Goal: Task Accomplishment & Management: Manage account settings

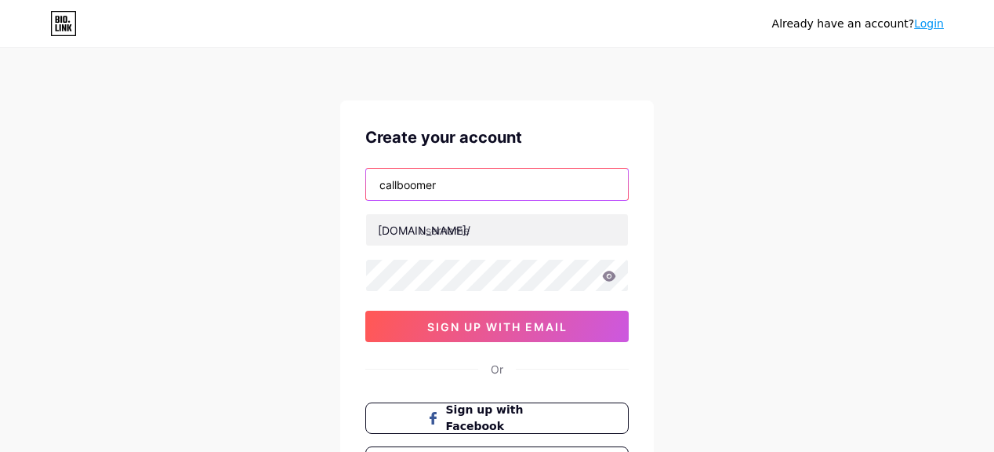
click at [492, 186] on input "callboomer" at bounding box center [497, 184] width 262 height 31
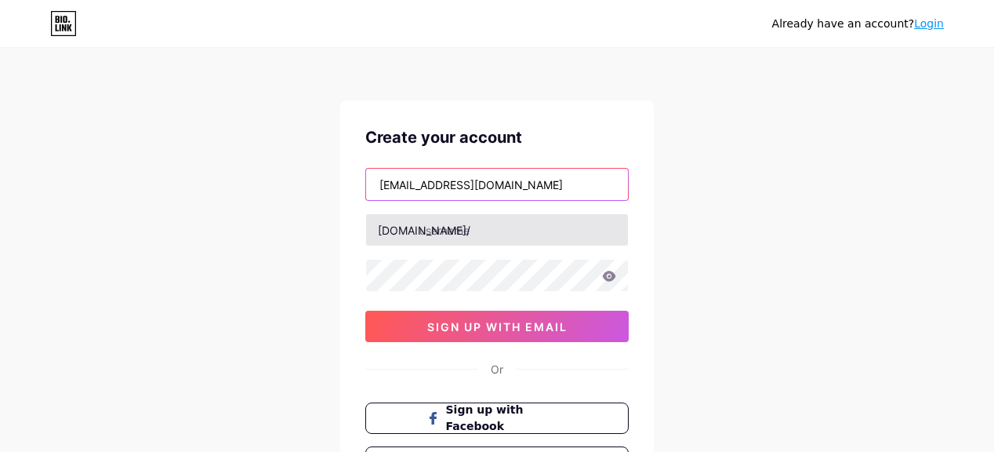
type input "[EMAIL_ADDRESS][DOMAIN_NAME]"
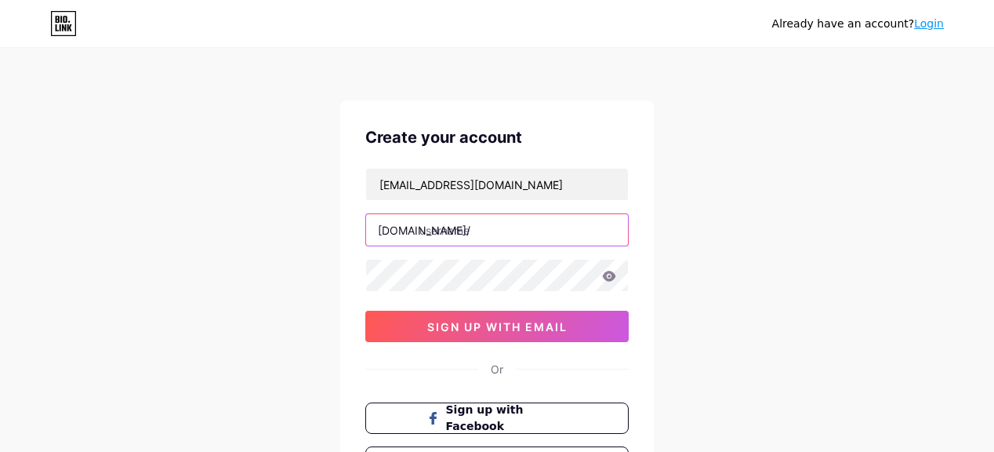
click at [438, 233] on input "text" at bounding box center [497, 229] width 262 height 31
type input "freenews247"
click at [609, 274] on icon at bounding box center [609, 276] width 13 height 10
click at [610, 277] on icon at bounding box center [609, 276] width 14 height 11
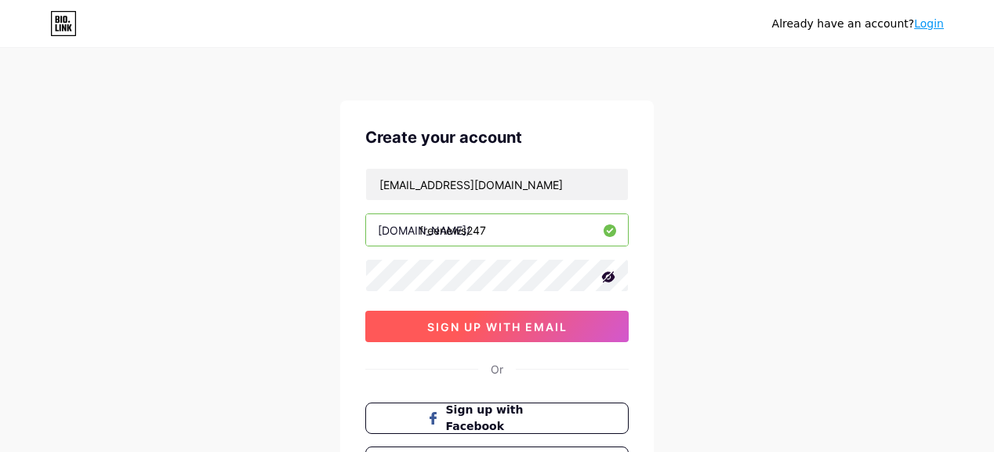
click at [497, 327] on span "sign up with email" at bounding box center [497, 326] width 140 height 13
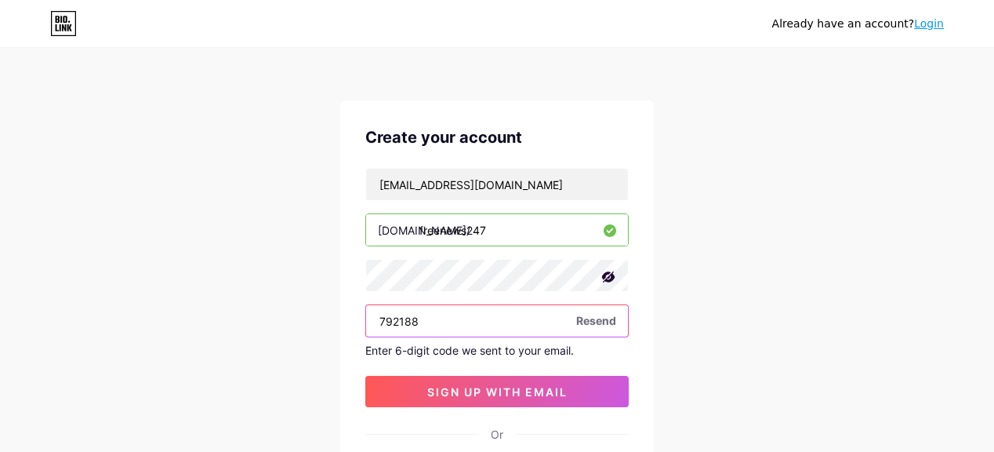
type input "792188"
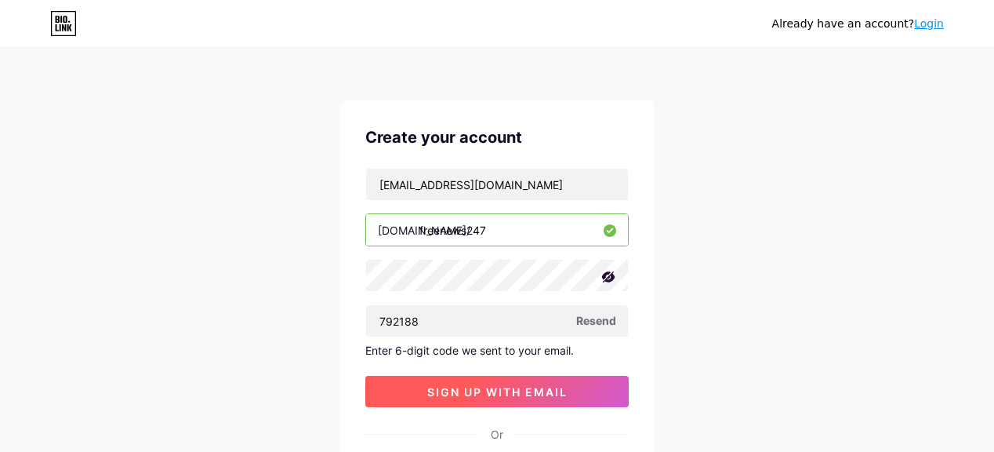
click at [474, 389] on span "sign up with email" at bounding box center [497, 391] width 140 height 13
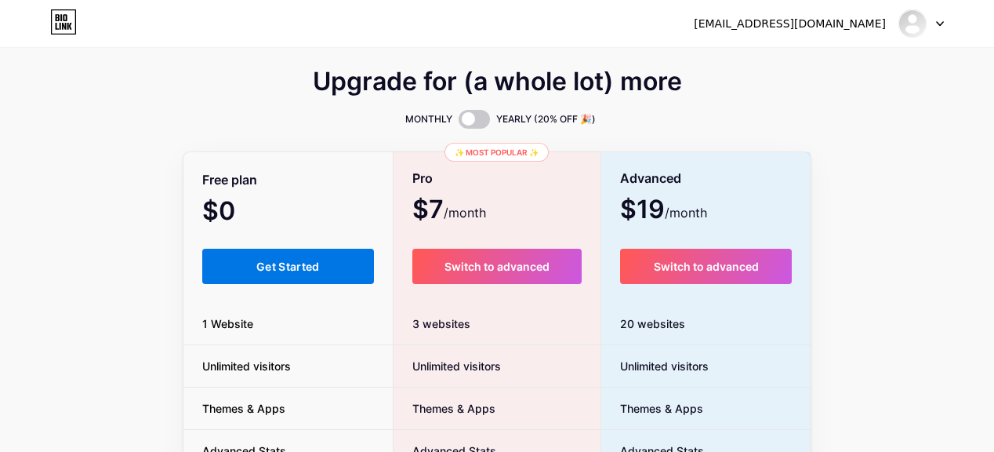
click at [298, 256] on button "Get Started" at bounding box center [288, 266] width 172 height 35
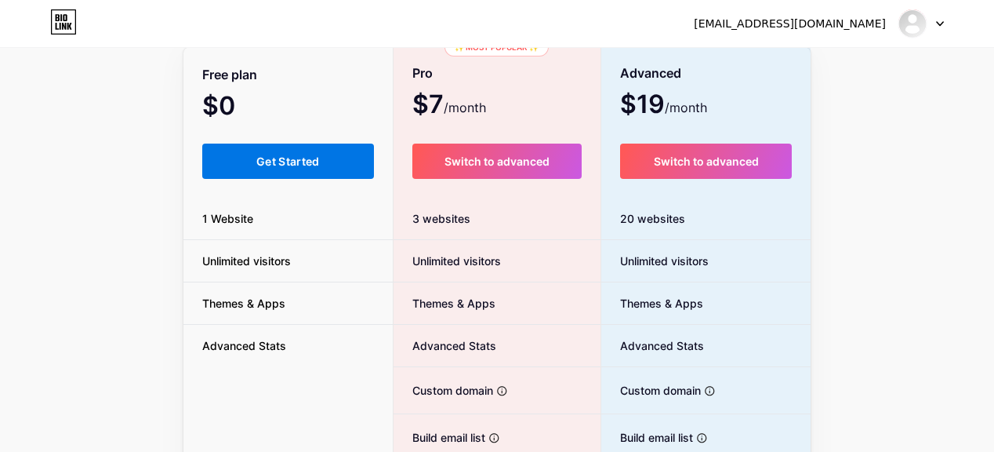
scroll to position [97, 0]
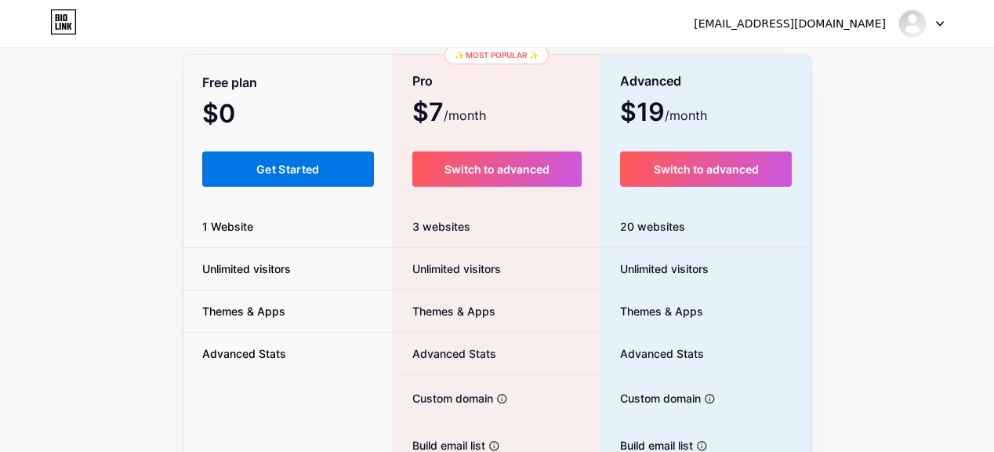
click at [278, 169] on span "Get Started" at bounding box center [288, 168] width 64 height 13
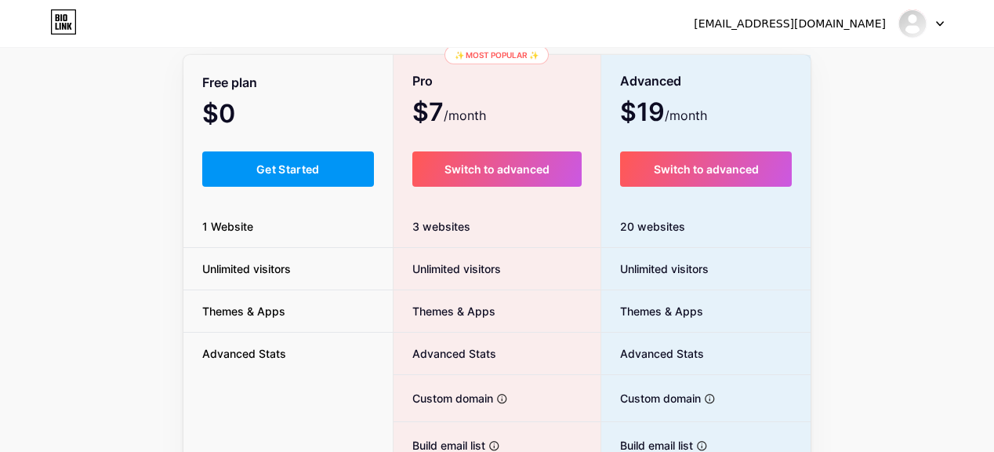
drag, startPoint x: 278, startPoint y: 169, endPoint x: 266, endPoint y: 249, distance: 80.1
click at [266, 249] on div "Free plan $0 /month Get Started 1 Website Unlimited visitors Themes & Apps Adva…" at bounding box center [287, 333] width 209 height 554
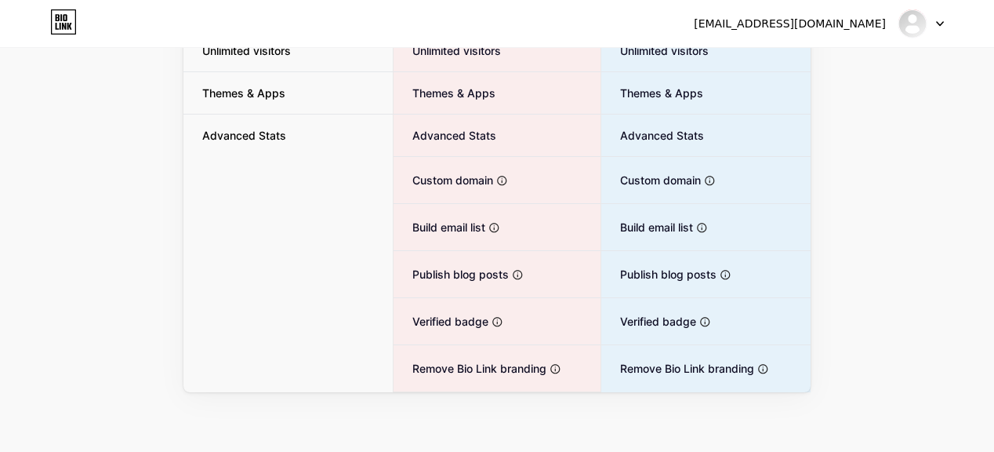
scroll to position [0, 0]
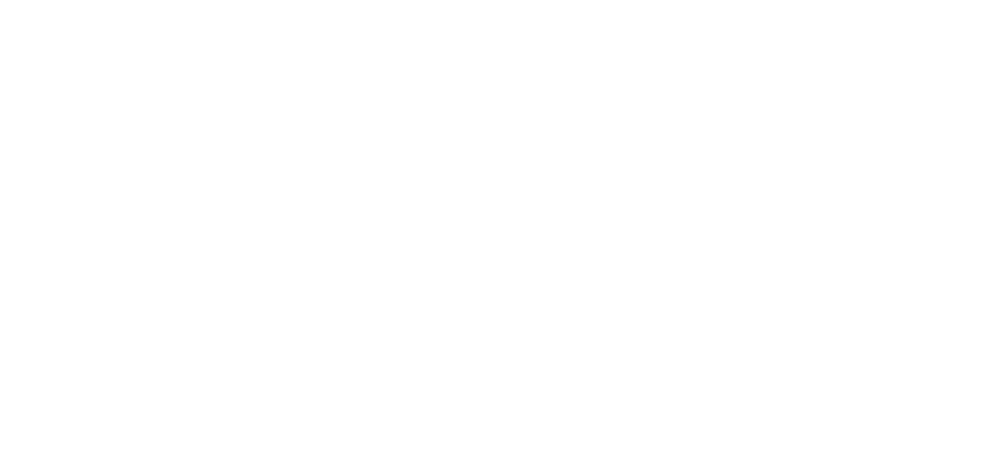
click at [274, 0] on html at bounding box center [503, 0] width 1006 height 0
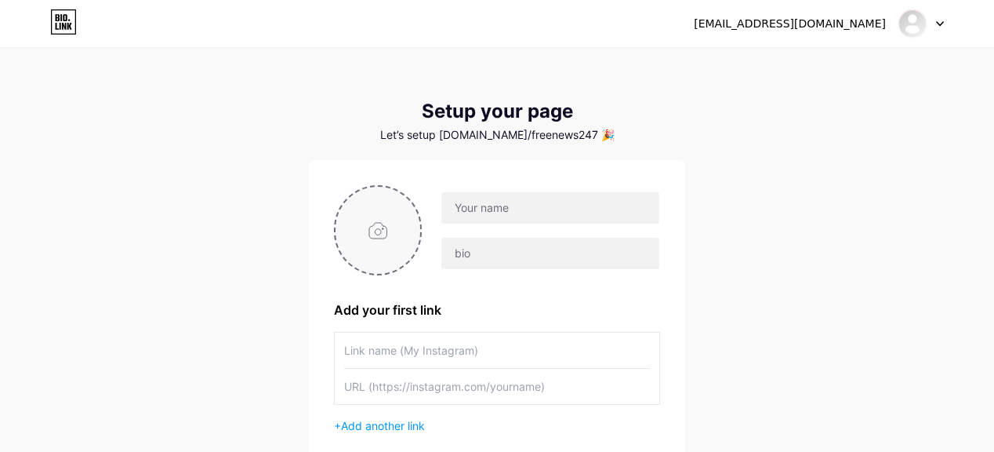
scroll to position [41, 0]
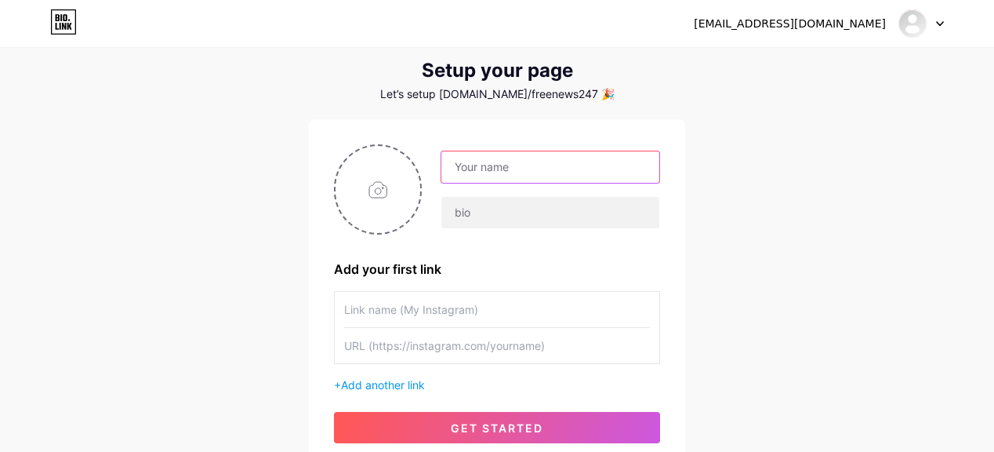
click at [468, 167] on input "text" at bounding box center [550, 166] width 218 height 31
click at [516, 167] on input "Free News 247" at bounding box center [550, 166] width 218 height 31
click at [484, 169] on input "Free News247" at bounding box center [550, 166] width 218 height 31
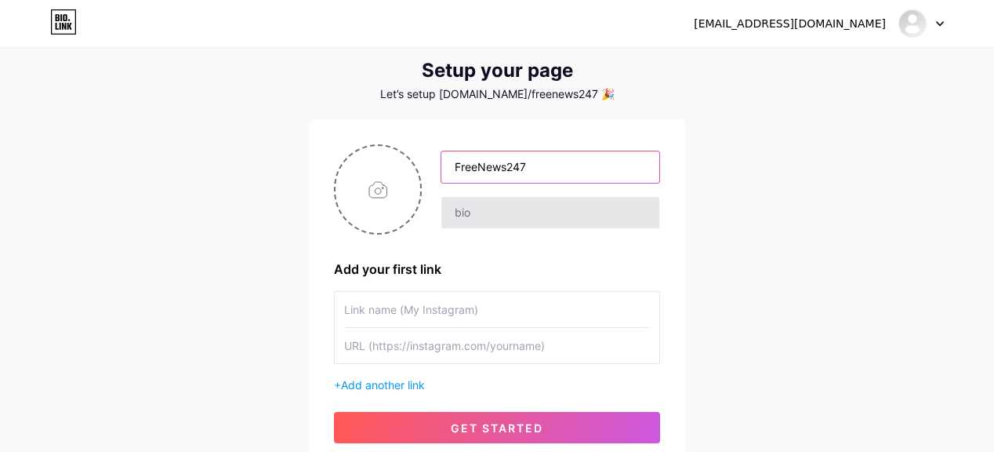
type input "FreeNews247"
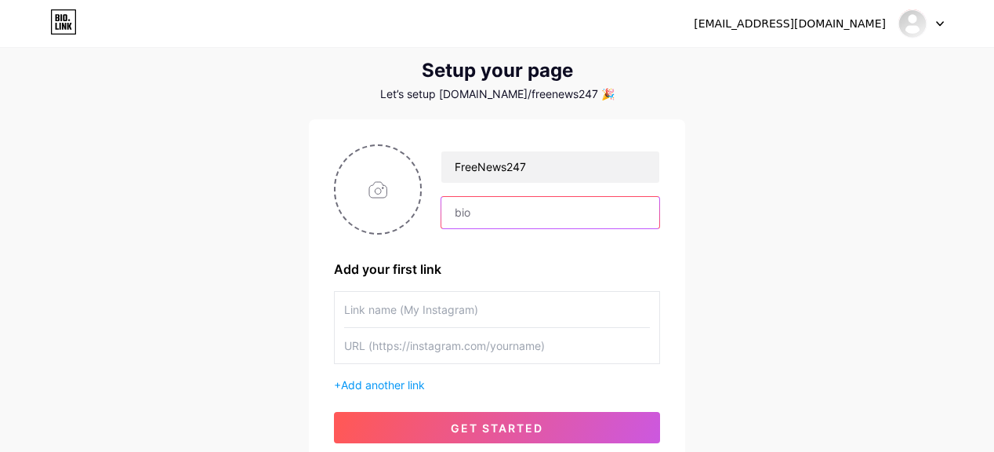
click at [485, 211] on input "text" at bounding box center [550, 212] width 218 height 31
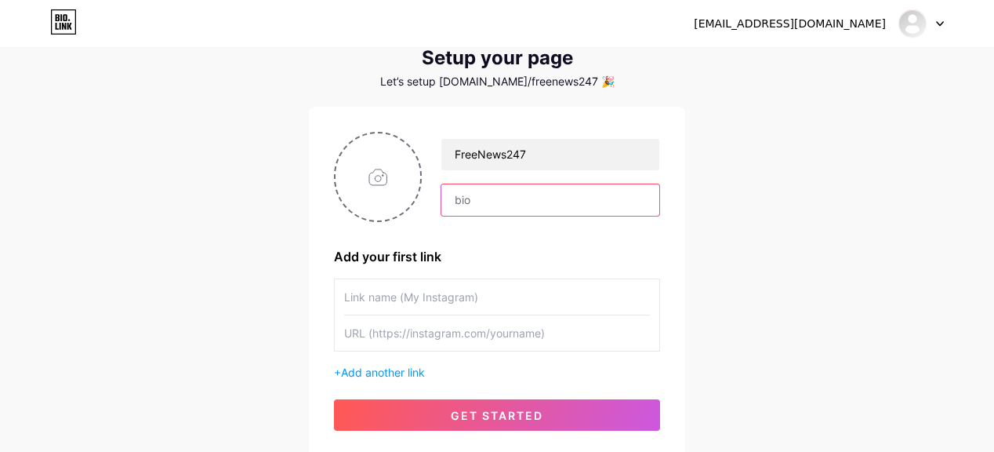
scroll to position [56, 0]
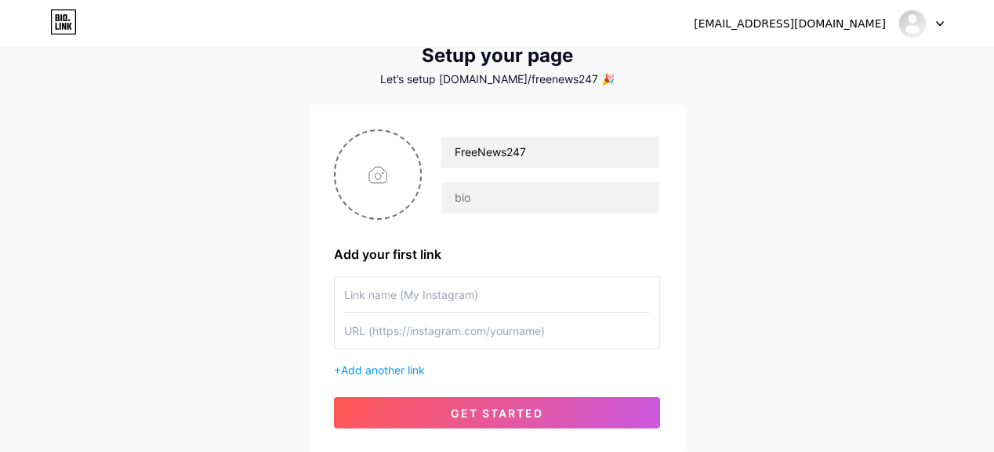
click at [378, 292] on input "text" at bounding box center [497, 294] width 306 height 35
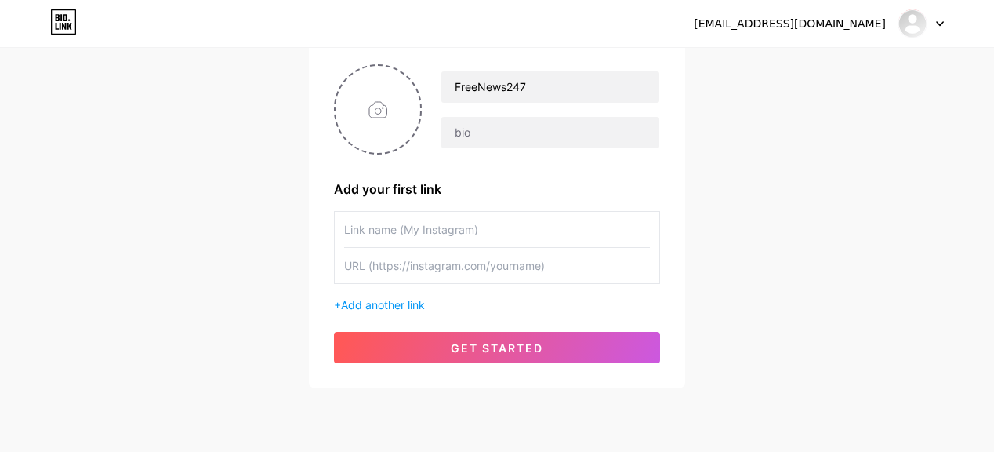
scroll to position [120, 0]
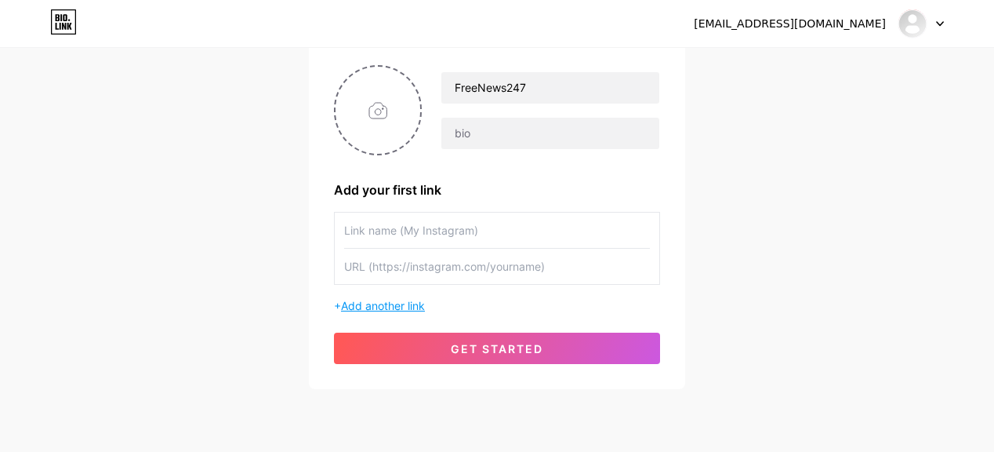
click at [414, 308] on span "Add another link" at bounding box center [383, 305] width 84 height 13
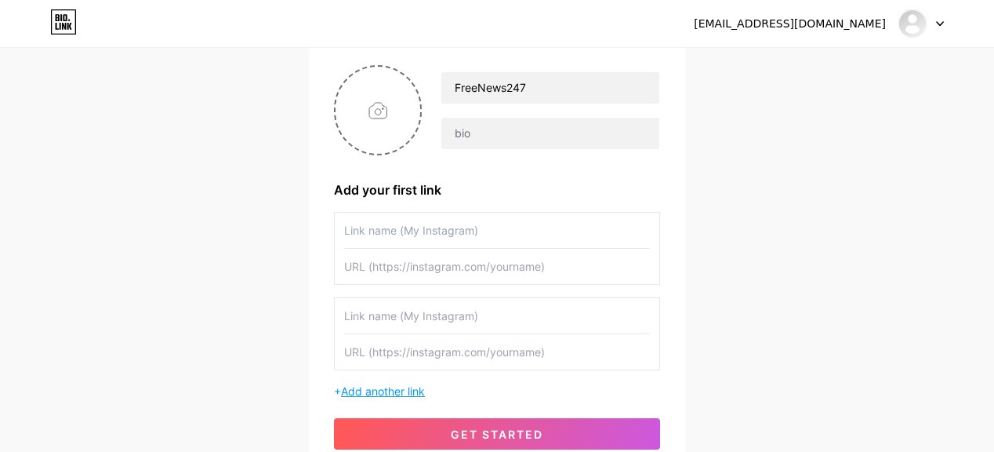
click at [376, 391] on span "Add another link" at bounding box center [383, 390] width 84 height 13
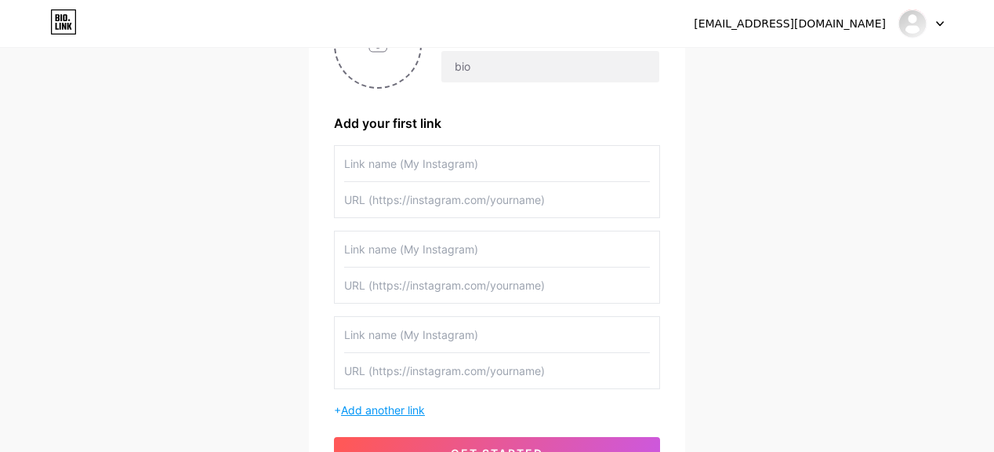
scroll to position [192, 0]
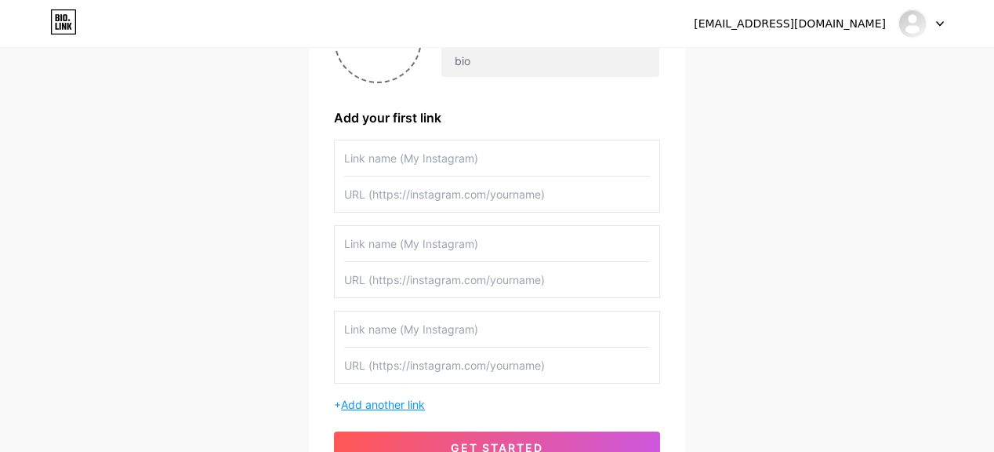
click at [369, 399] on span "Add another link" at bounding box center [383, 404] width 84 height 13
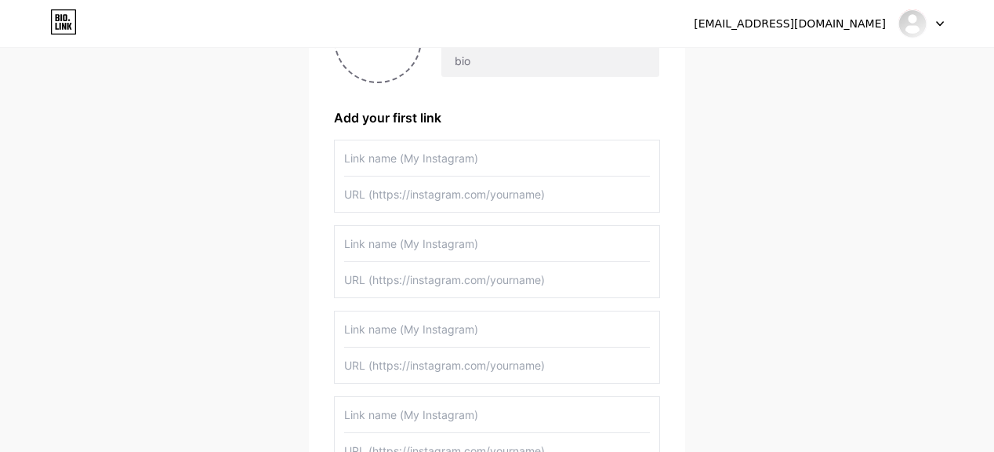
click at [359, 162] on input "text" at bounding box center [497, 157] width 306 height 35
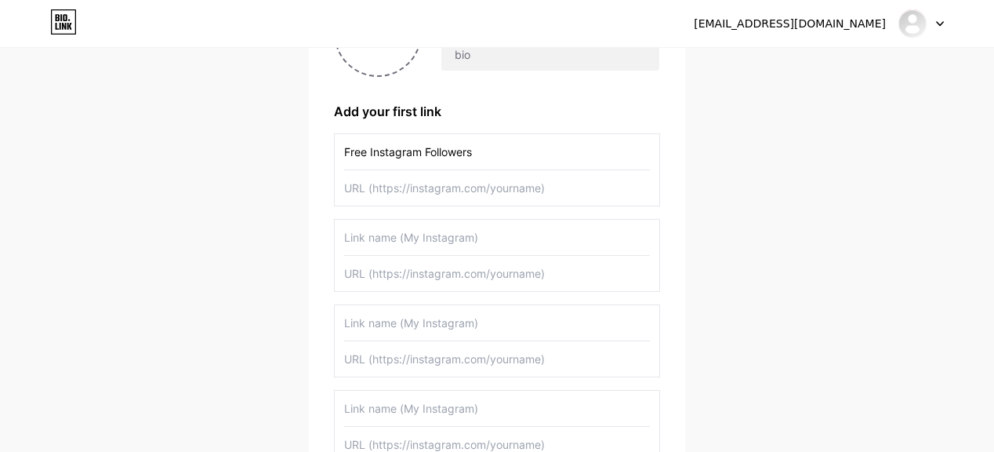
type input "Free Instagram Followers"
click at [365, 236] on input "text" at bounding box center [497, 237] width 306 height 35
click at [366, 236] on input "Free Jio Recharge Offer" at bounding box center [497, 237] width 306 height 35
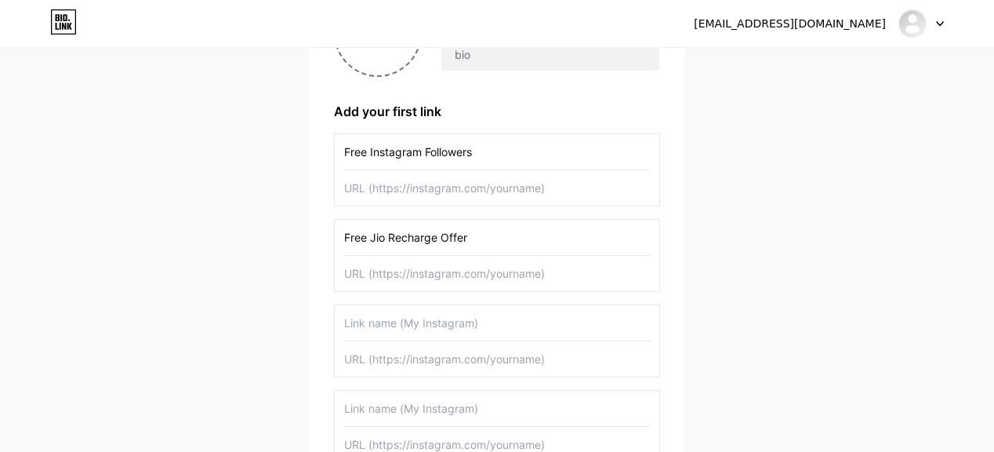
click at [366, 236] on input "Free Jio Recharge Offer" at bounding box center [497, 237] width 306 height 35
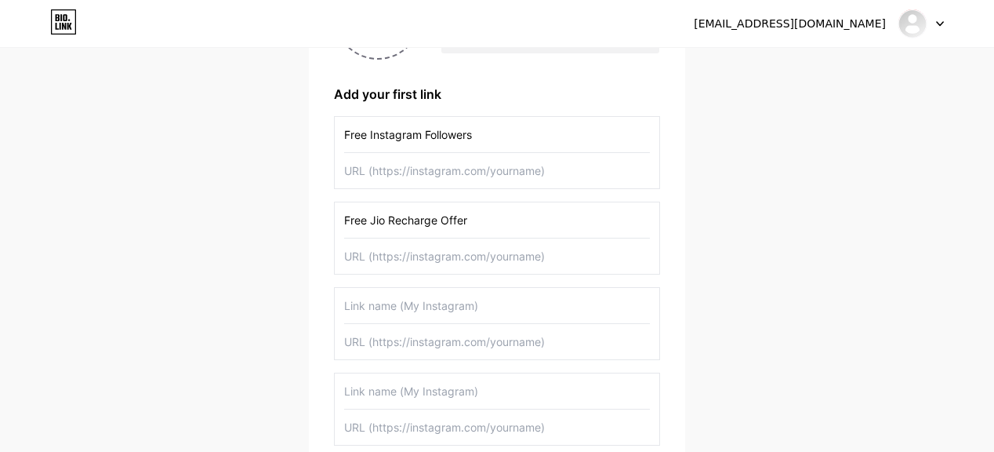
type input "Free Jio Recharge Offer"
click at [383, 303] on input "text" at bounding box center [497, 305] width 306 height 35
paste input "Free Jio Recharge Offer"
click at [386, 308] on input "Free Jio Recharge Offer" at bounding box center [497, 305] width 306 height 35
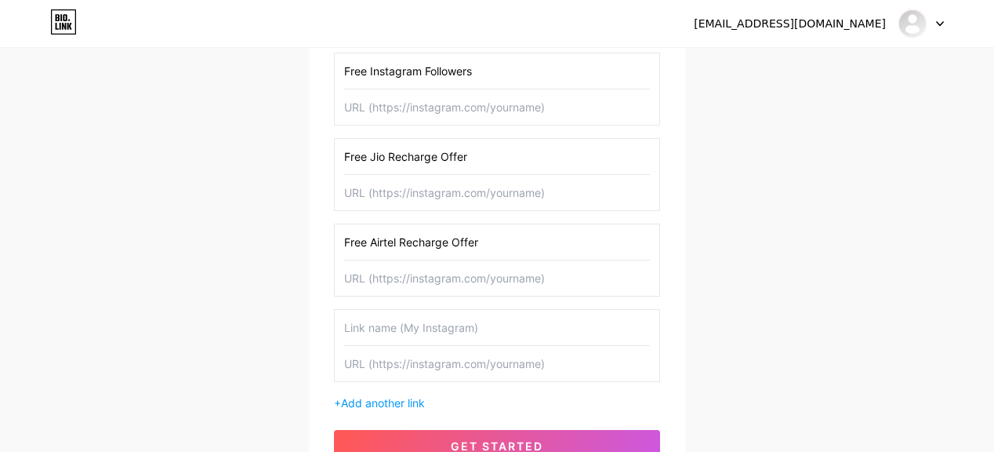
scroll to position [280, 0]
type input "Free Airtel Recharge Offer"
click at [376, 318] on input "text" at bounding box center [497, 326] width 306 height 35
paste input "Free Jio Recharge Offer"
click at [376, 318] on input "Free Jio Recharge Offer" at bounding box center [497, 326] width 306 height 35
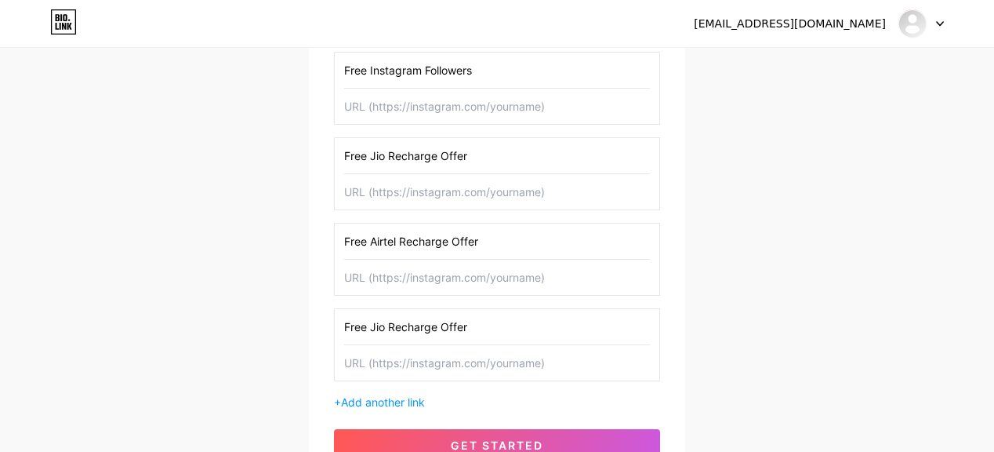
click at [383, 326] on input "Free Jio Recharge Offer" at bounding box center [497, 326] width 306 height 35
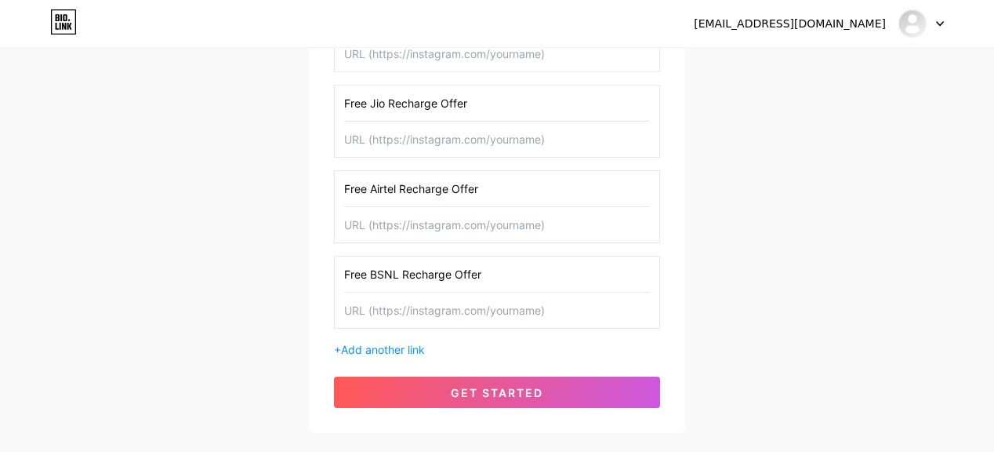
scroll to position [333, 0]
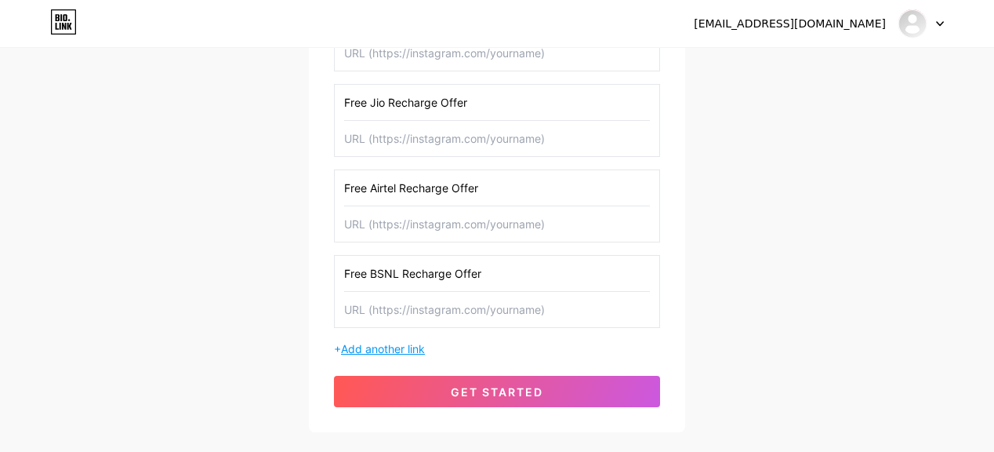
type input "Free BSNL Recharge Offer"
click at [376, 343] on span "Add another link" at bounding box center [383, 348] width 84 height 13
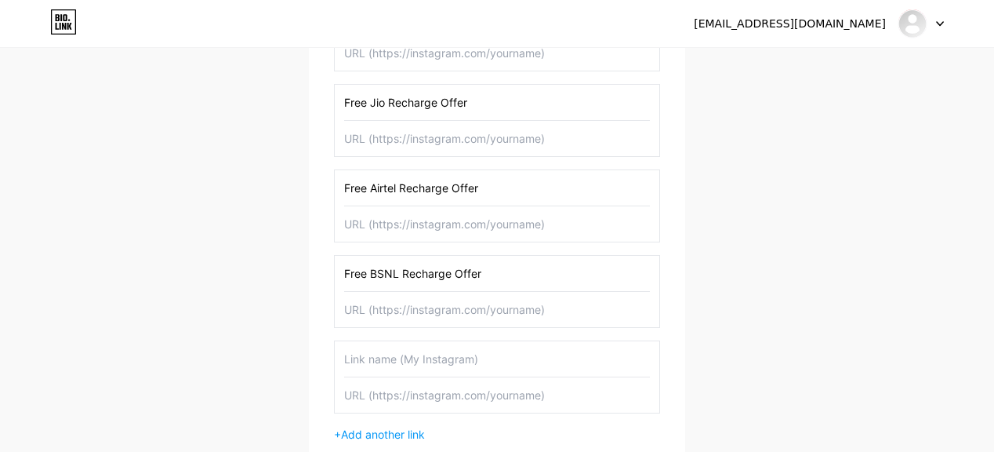
click at [369, 358] on input "text" at bounding box center [497, 358] width 306 height 35
type input "F"
paste input "Free Jio Recharge Offer"
click at [422, 353] on input "Free Jio Recharge Offer" at bounding box center [497, 358] width 306 height 35
click at [386, 354] on input "Free Jio Recharge Offer" at bounding box center [497, 358] width 306 height 35
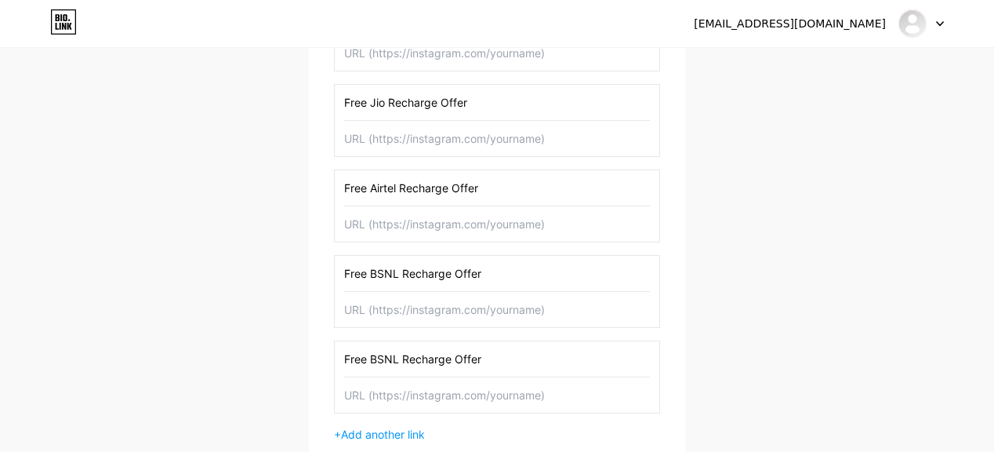
type input "Free BSNL Recharge Offer"
click at [399, 272] on input "Free BSNL Recharge Offer" at bounding box center [497, 273] width 306 height 35
click at [372, 271] on input "Free VI) Recharge Offer" at bounding box center [497, 273] width 306 height 35
click at [390, 277] on input "Free (VI) Recharge Offer" at bounding box center [497, 273] width 306 height 35
click at [375, 275] on input "Free (VI Recharge Offer" at bounding box center [497, 273] width 306 height 35
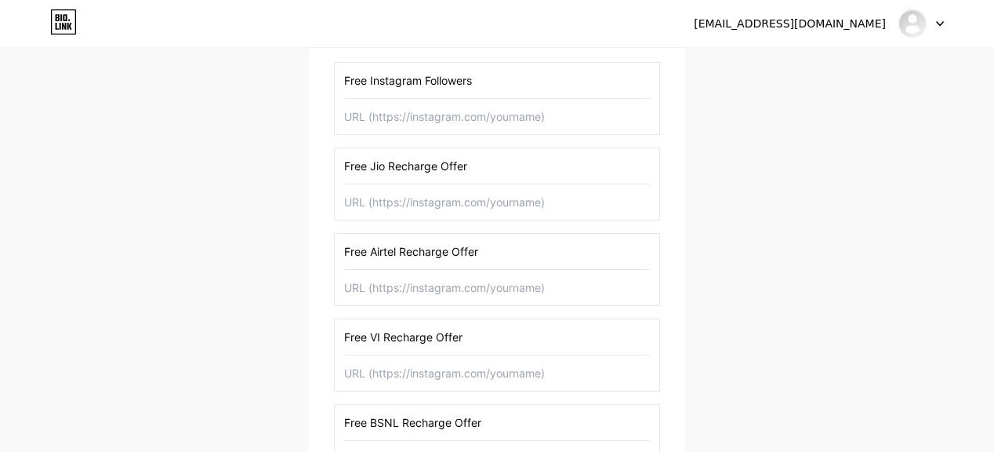
scroll to position [269, 0]
type input "Free VI Recharge Offer"
click at [387, 122] on input "text" at bounding box center [497, 117] width 306 height 35
paste input "[URL][DOMAIN_NAME]"
type input "[URL][DOMAIN_NAME]"
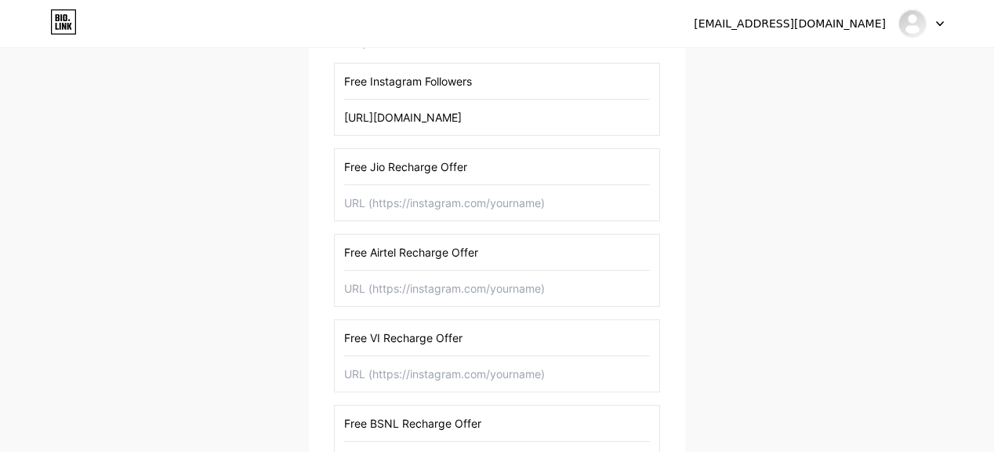
click at [420, 285] on input "text" at bounding box center [497, 288] width 306 height 35
paste input "[URL][DOMAIN_NAME]"
type input "[URL][DOMAIN_NAME]"
click at [408, 372] on input "text" at bounding box center [497, 373] width 306 height 35
paste input "[URL][DOMAIN_NAME]"
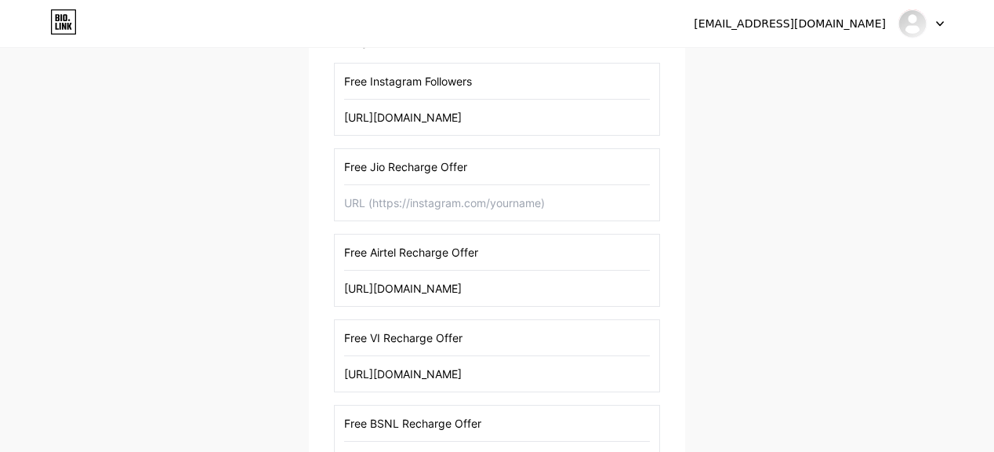
type input "[URL][DOMAIN_NAME]"
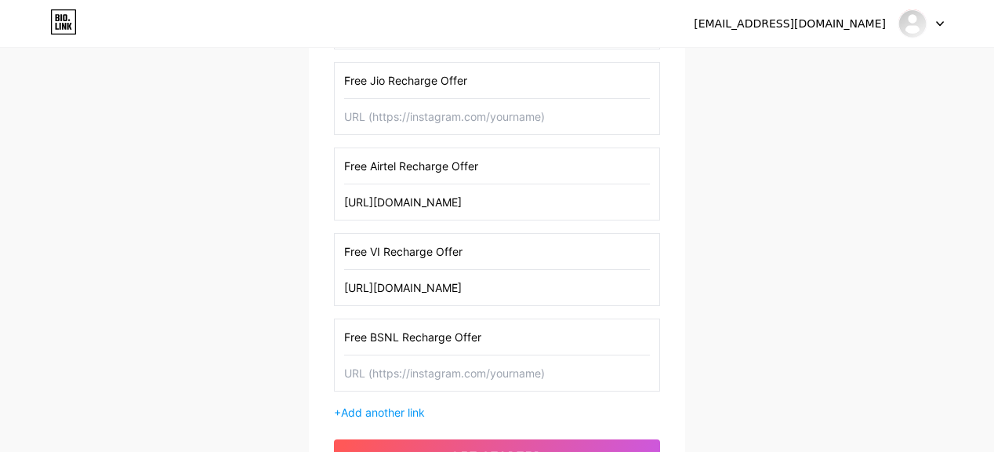
scroll to position [354, 0]
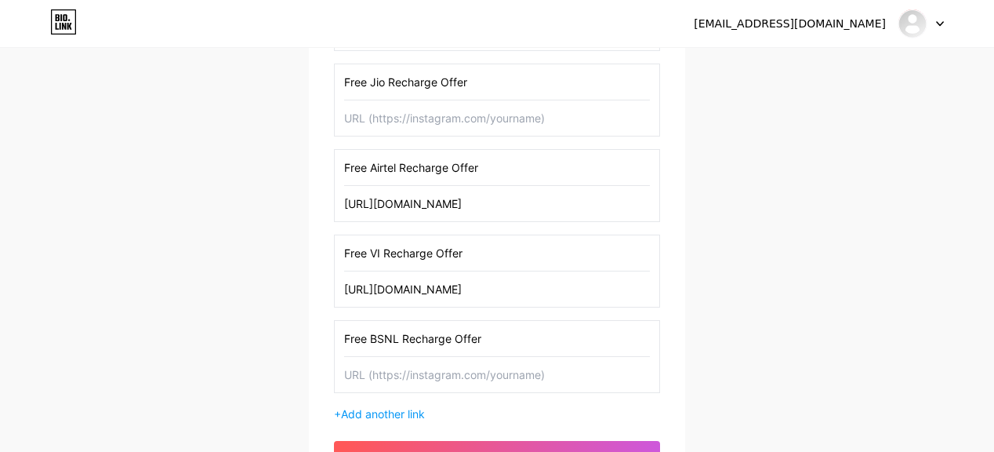
click at [394, 124] on input "text" at bounding box center [497, 117] width 306 height 35
paste input "[URL][DOMAIN_NAME]"
click at [394, 124] on input "[URL][DOMAIN_NAME]" at bounding box center [497, 117] width 306 height 35
type input "[URL][DOMAIN_NAME]"
click at [401, 374] on input "text" at bounding box center [497, 374] width 306 height 35
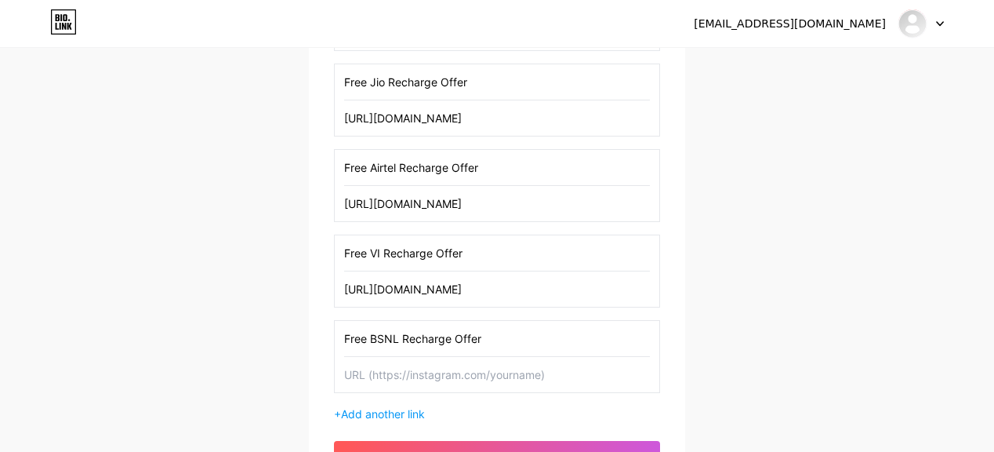
paste input "[URL][DOMAIN_NAME]"
click at [401, 374] on input "[URL][DOMAIN_NAME]" at bounding box center [497, 374] width 306 height 35
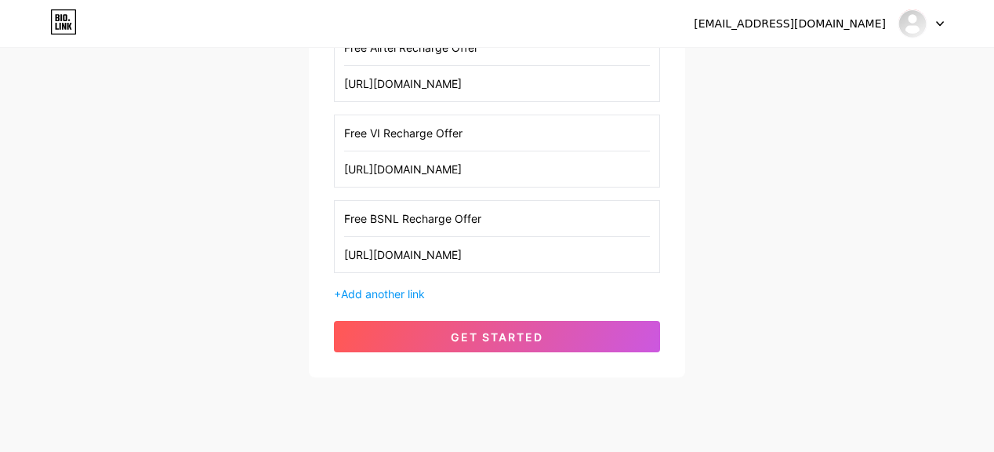
scroll to position [479, 0]
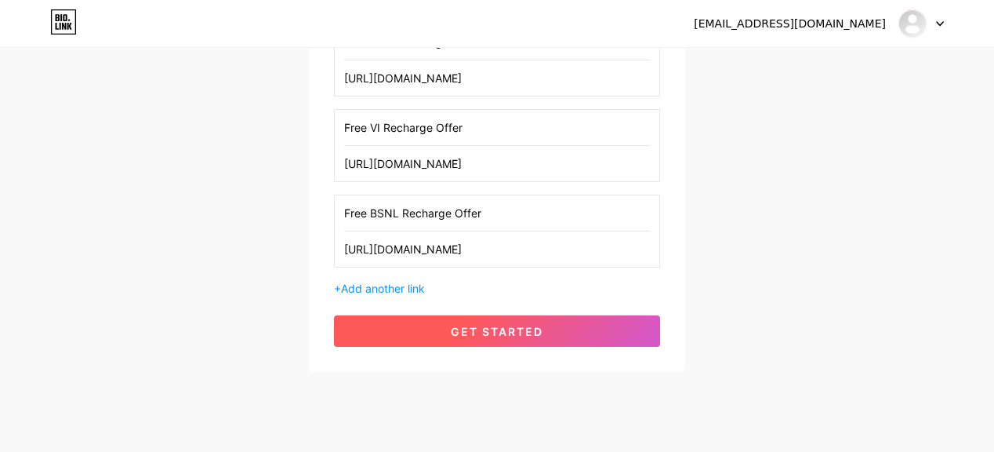
type input "[URL][DOMAIN_NAME]"
click at [466, 330] on span "get started" at bounding box center [497, 331] width 93 height 13
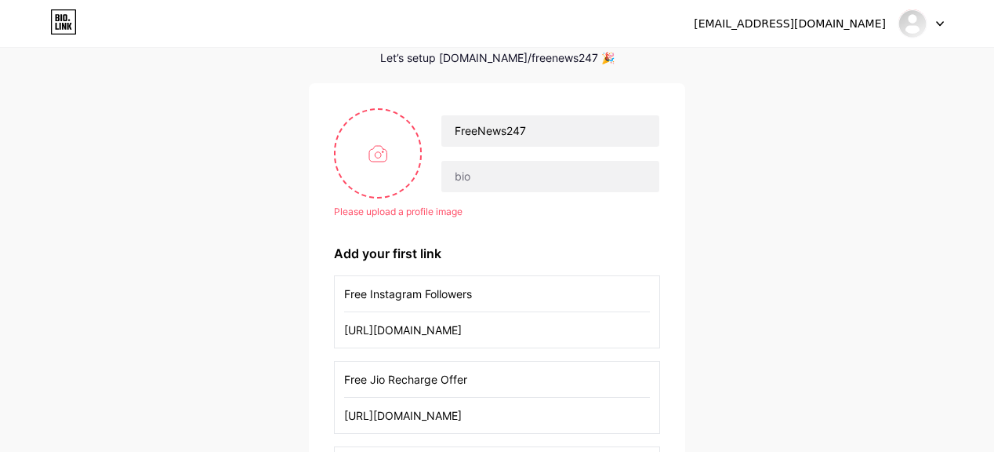
scroll to position [0, 0]
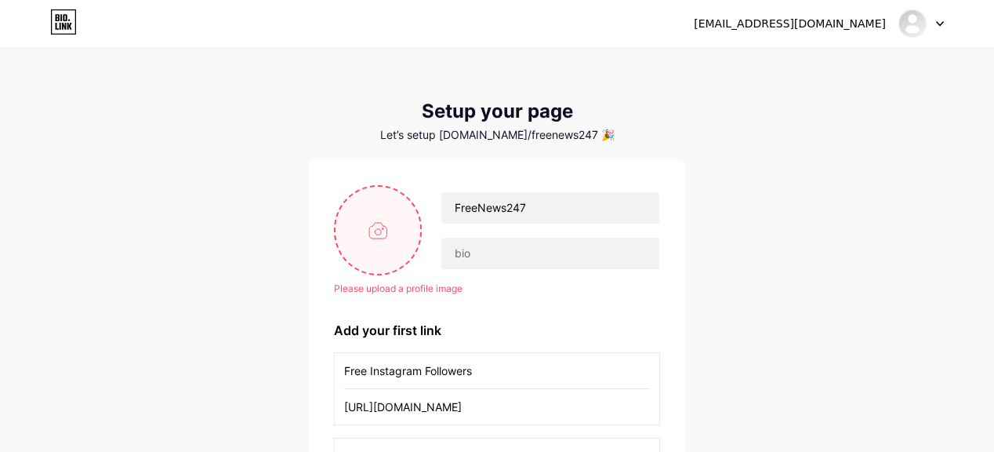
click at [385, 241] on input "file" at bounding box center [378, 230] width 85 height 87
type input "C:\fakepath\नारंगी और लाल ट्रेंडी ग्रेडिएंट पर्सनल प्रेरणादायक Instagram पोस्ट_…"
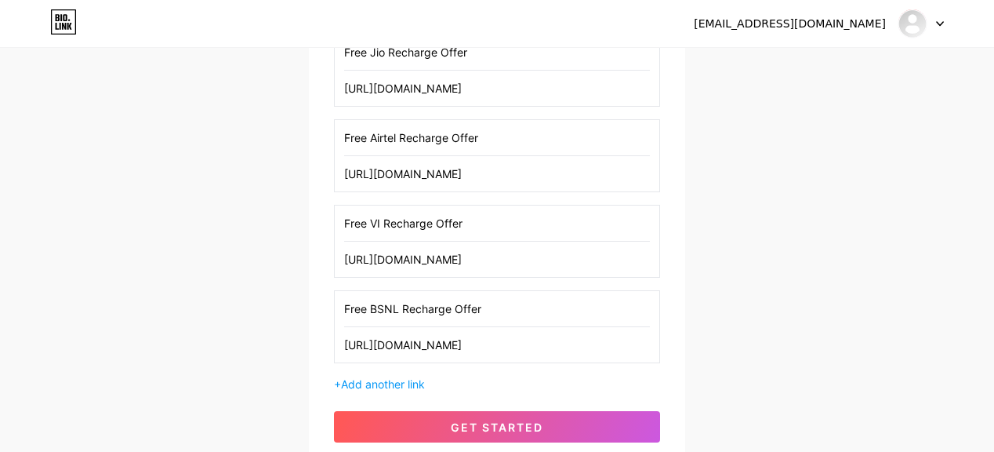
scroll to position [508, 0]
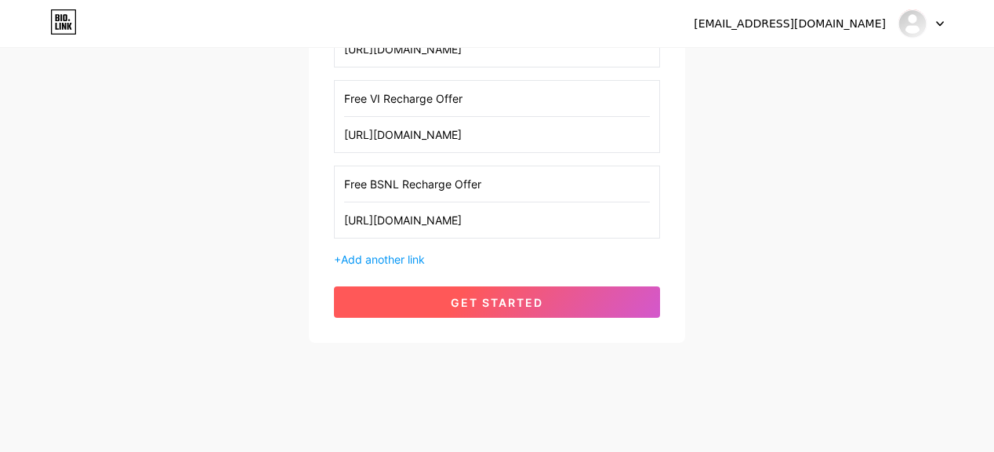
click at [474, 296] on span "get started" at bounding box center [497, 302] width 93 height 13
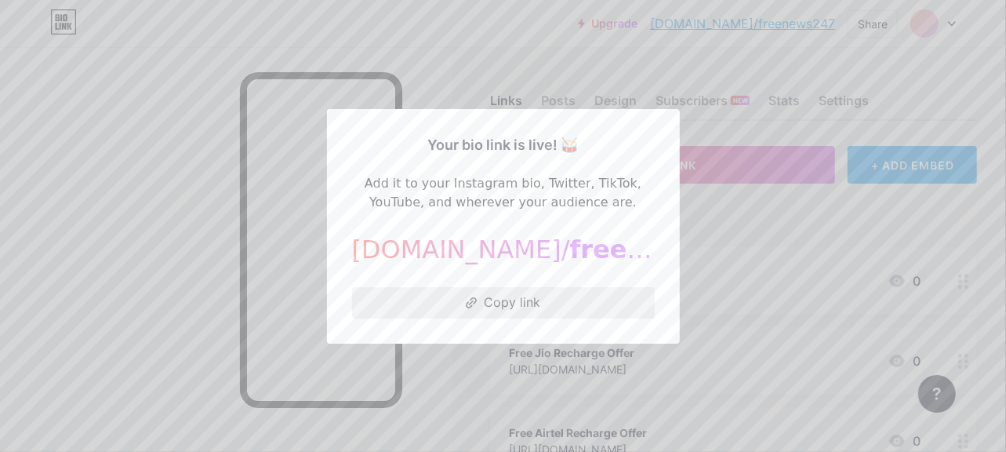
click at [491, 292] on button "Copy link" at bounding box center [503, 302] width 303 height 31
click at [107, 209] on div at bounding box center [503, 226] width 1006 height 452
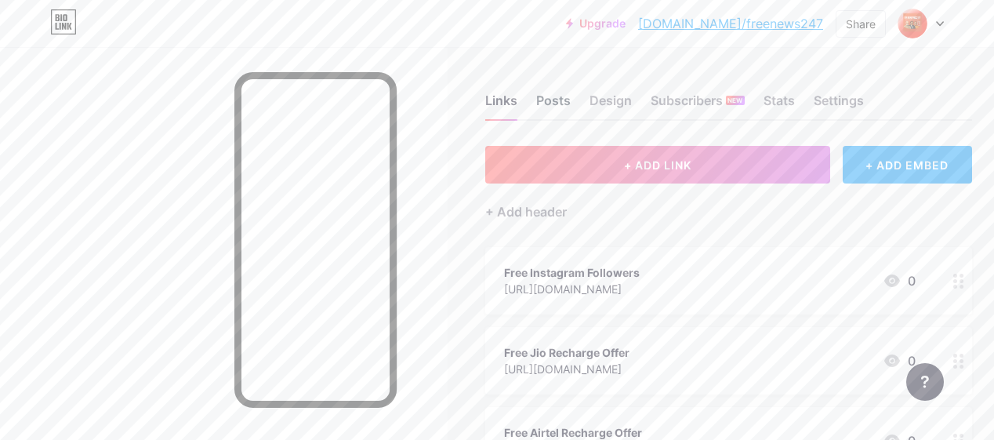
click at [554, 104] on div "Posts" at bounding box center [553, 105] width 35 height 28
click at [627, 101] on div "Design" at bounding box center [611, 105] width 42 height 28
click at [692, 98] on div "Subscribers NEW" at bounding box center [698, 105] width 94 height 28
click at [781, 99] on div "Stats" at bounding box center [779, 105] width 31 height 28
click at [815, 100] on div "Links Posts Design Subscribers NEW Stats Settings" at bounding box center [728, 93] width 487 height 55
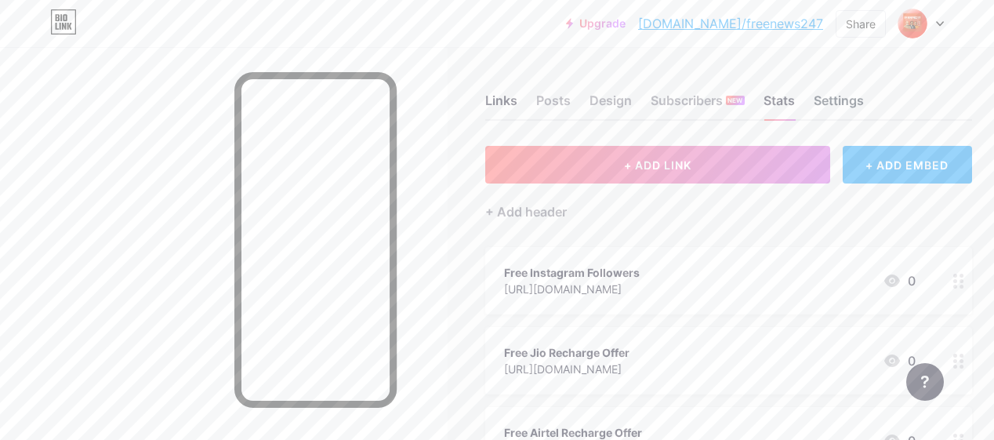
click at [841, 101] on div "Settings" at bounding box center [839, 105] width 50 height 28
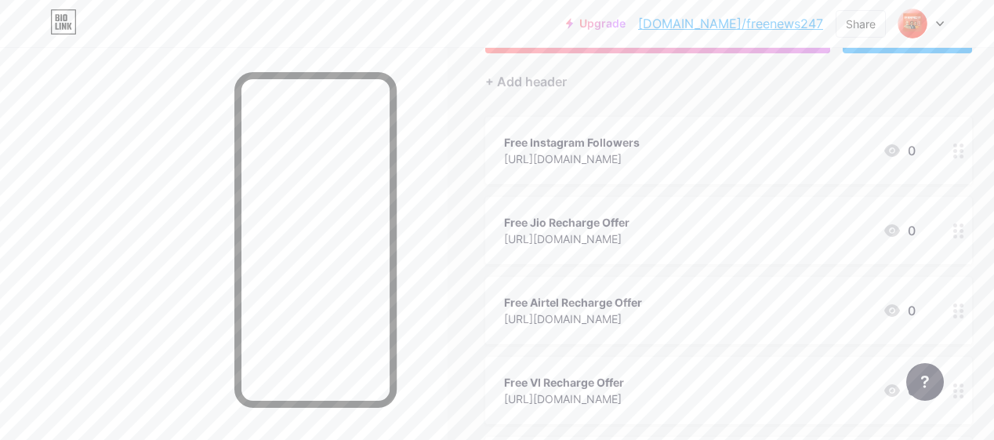
scroll to position [376, 0]
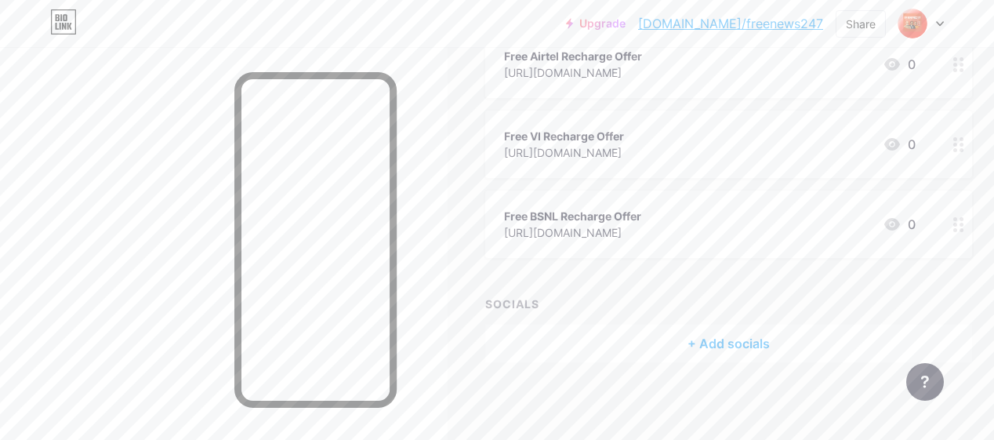
click at [727, 350] on div "+ Add socials" at bounding box center [728, 344] width 487 height 38
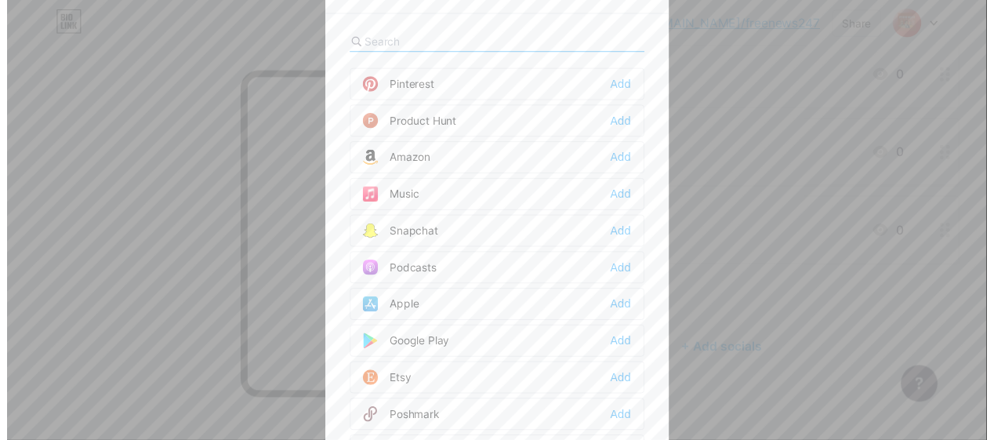
scroll to position [1390, 0]
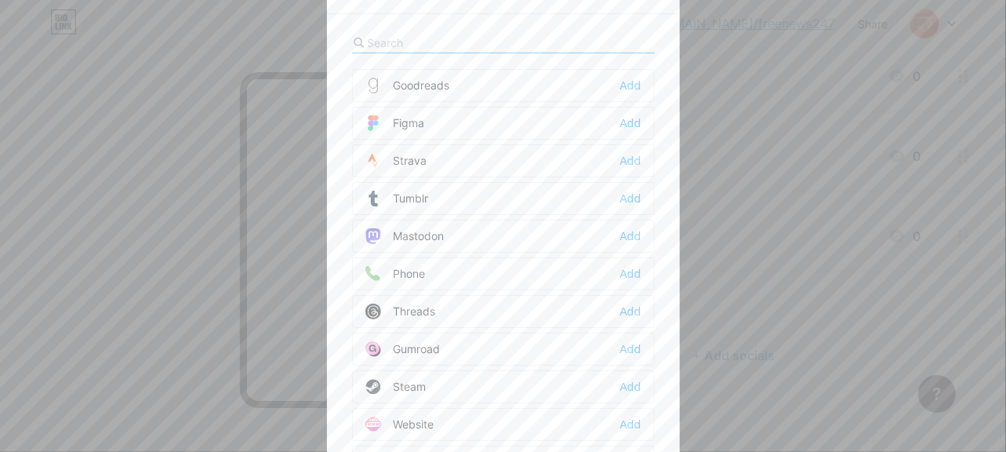
click at [430, 408] on div "Website Add" at bounding box center [503, 424] width 303 height 33
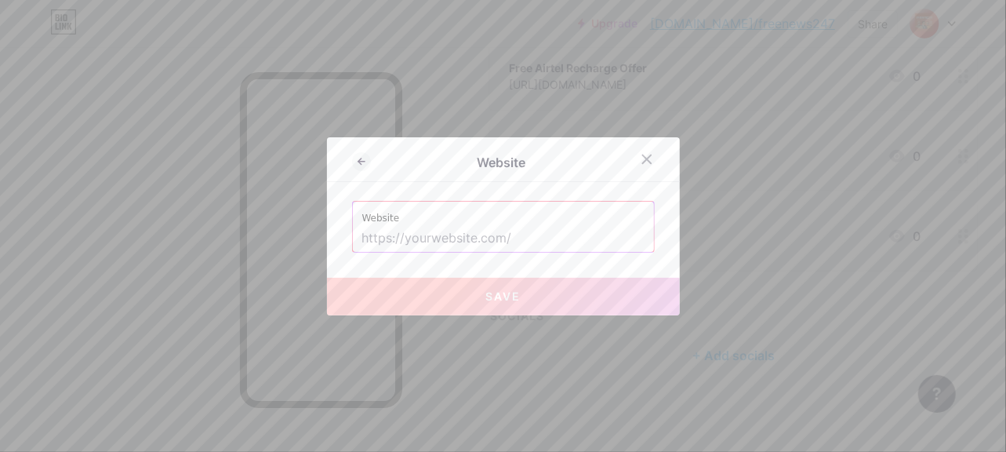
click at [445, 237] on input "text" at bounding box center [503, 238] width 282 height 27
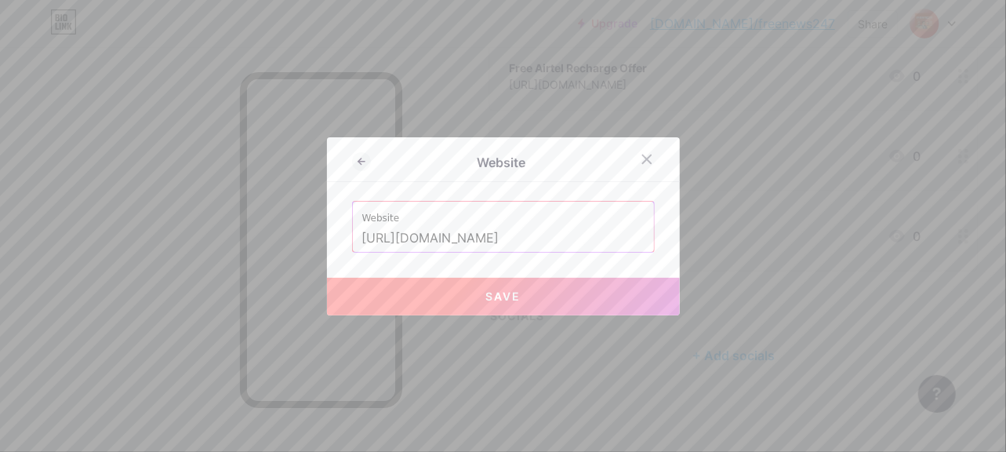
type input "[URL][DOMAIN_NAME]"
click at [510, 299] on span "Save" at bounding box center [502, 295] width 35 height 13
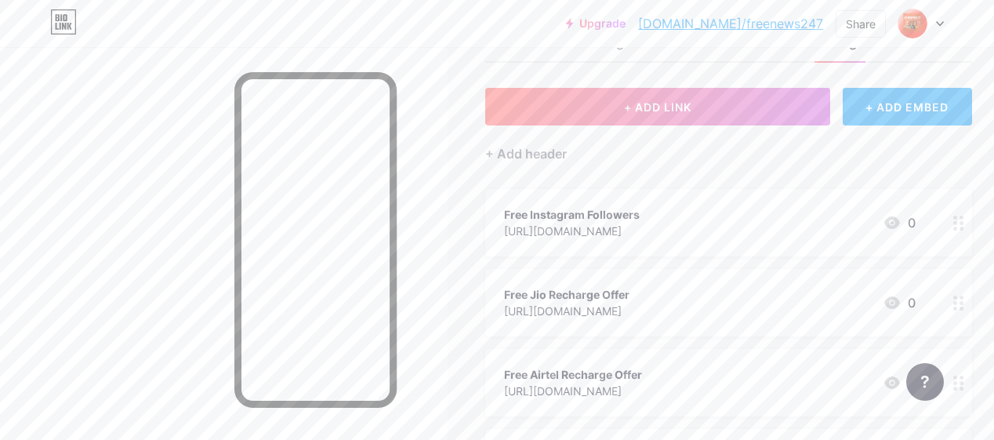
scroll to position [0, 0]
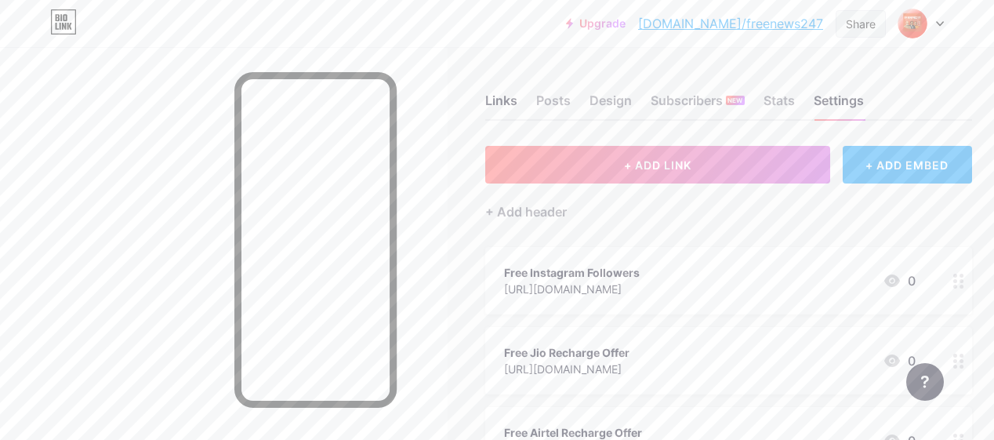
click at [858, 30] on div "Share" at bounding box center [861, 24] width 30 height 16
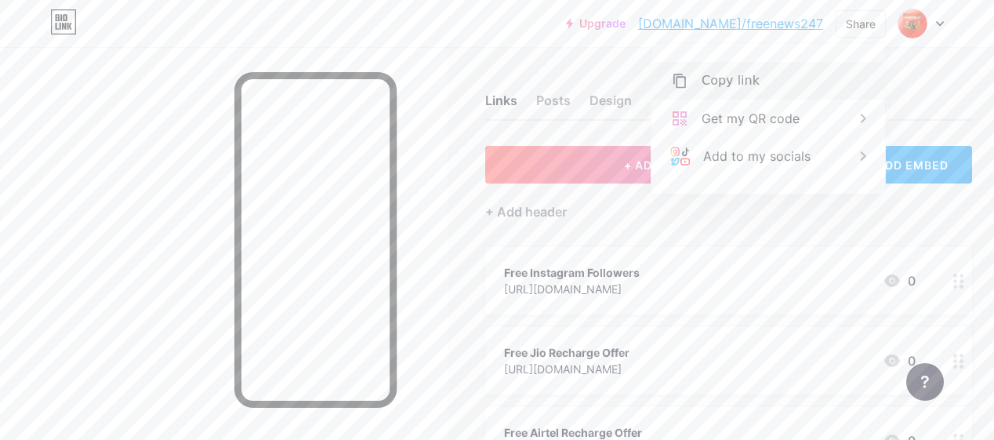
click at [733, 82] on div "Copy link" at bounding box center [731, 80] width 58 height 19
click at [733, 82] on div "Copied" at bounding box center [724, 80] width 44 height 19
